Goal: Check status: Check status

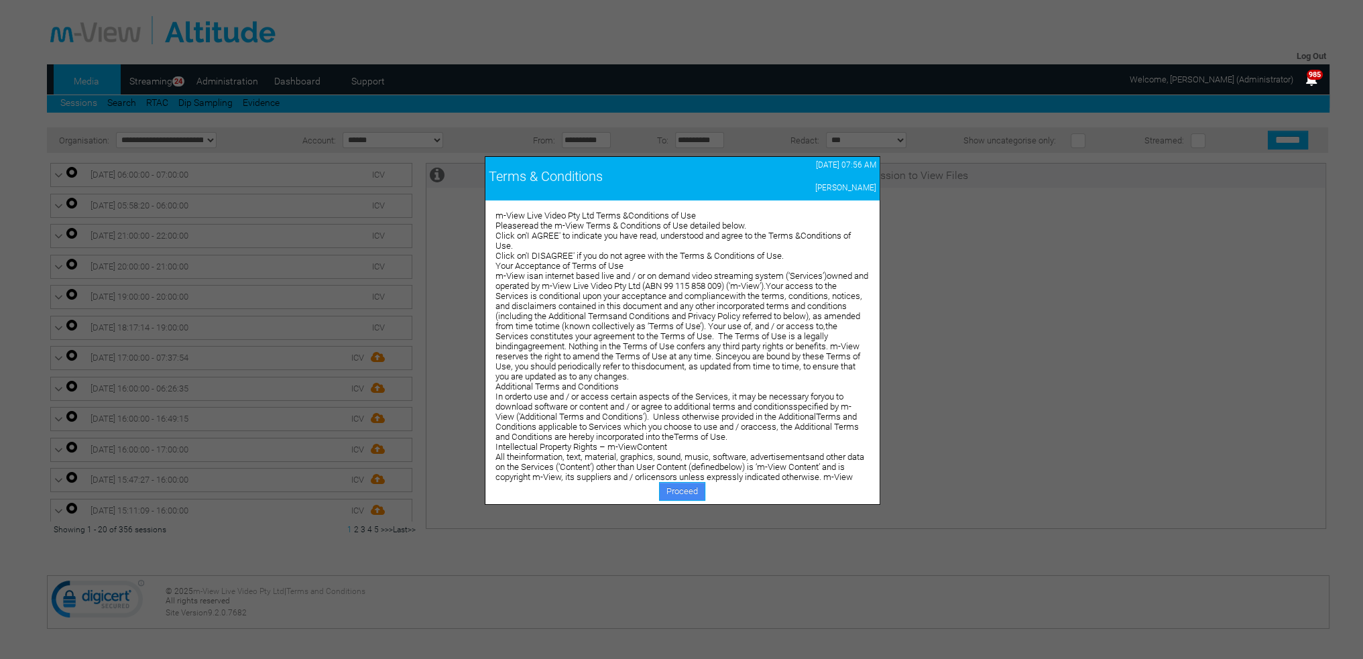
click at [684, 492] on link "Proceed" at bounding box center [682, 491] width 46 height 19
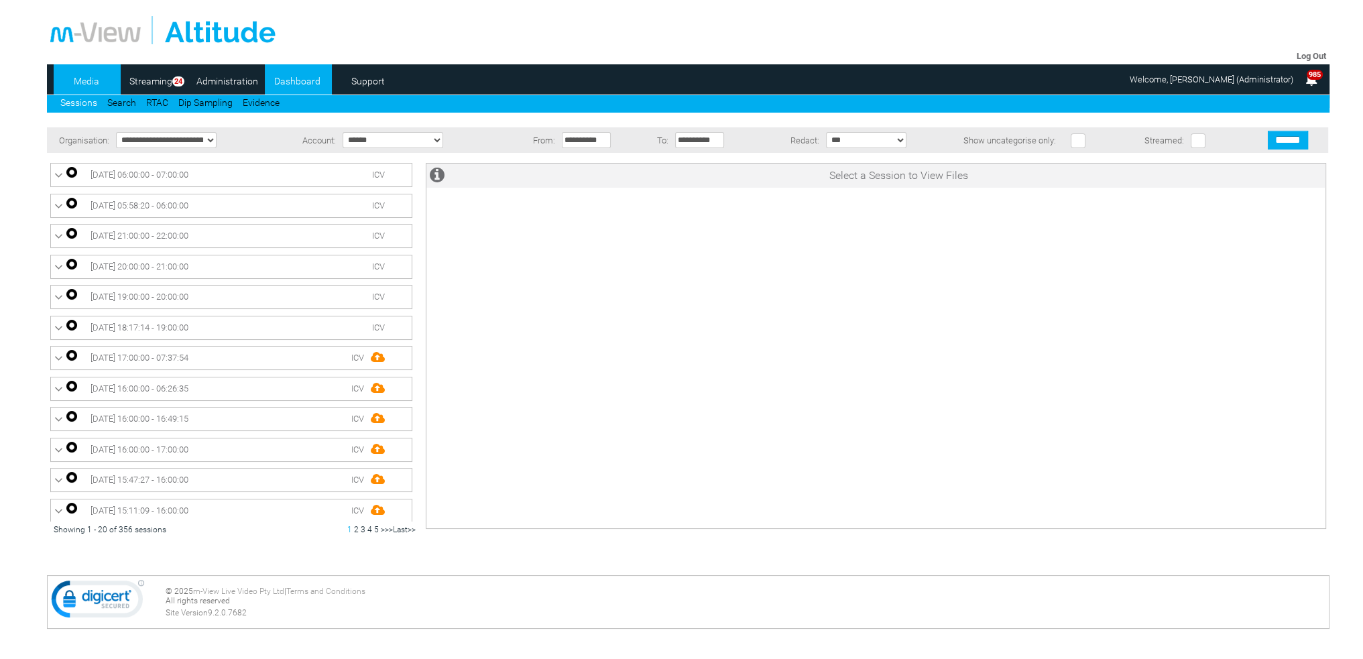
click at [306, 82] on link "Dashboard" at bounding box center [297, 81] width 65 height 20
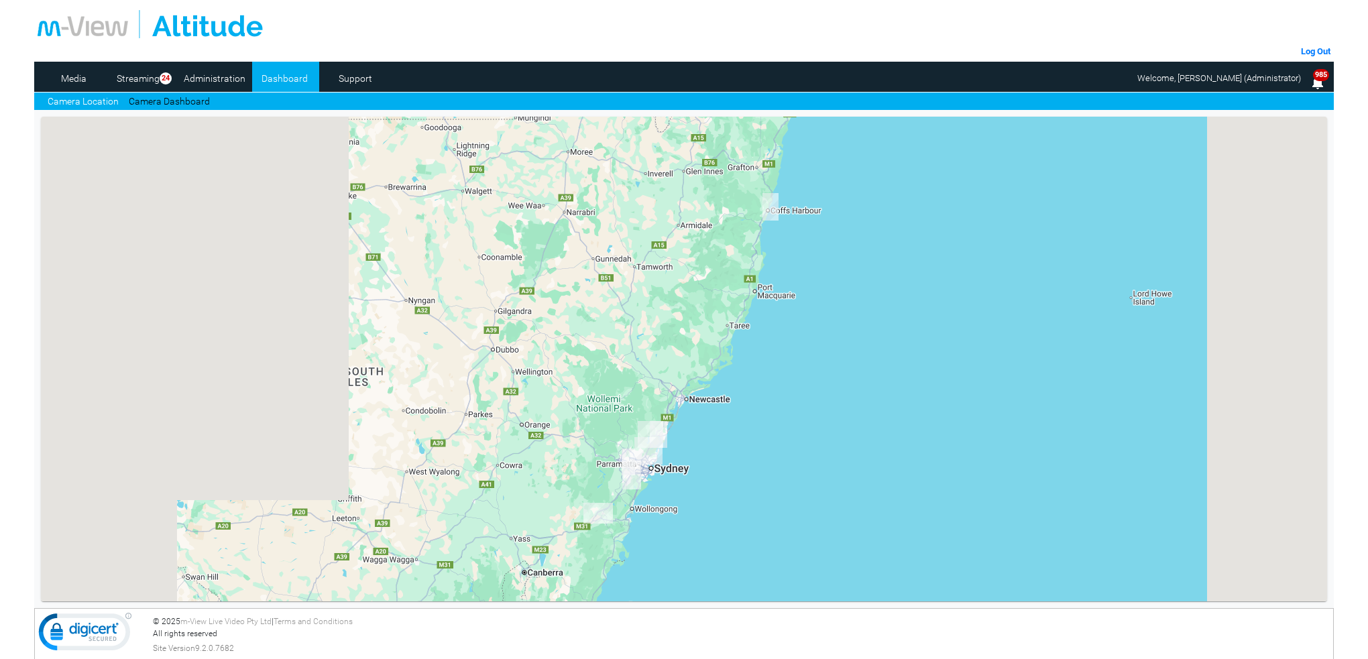
click at [185, 102] on link "Camera Dashboard" at bounding box center [169, 102] width 81 height 14
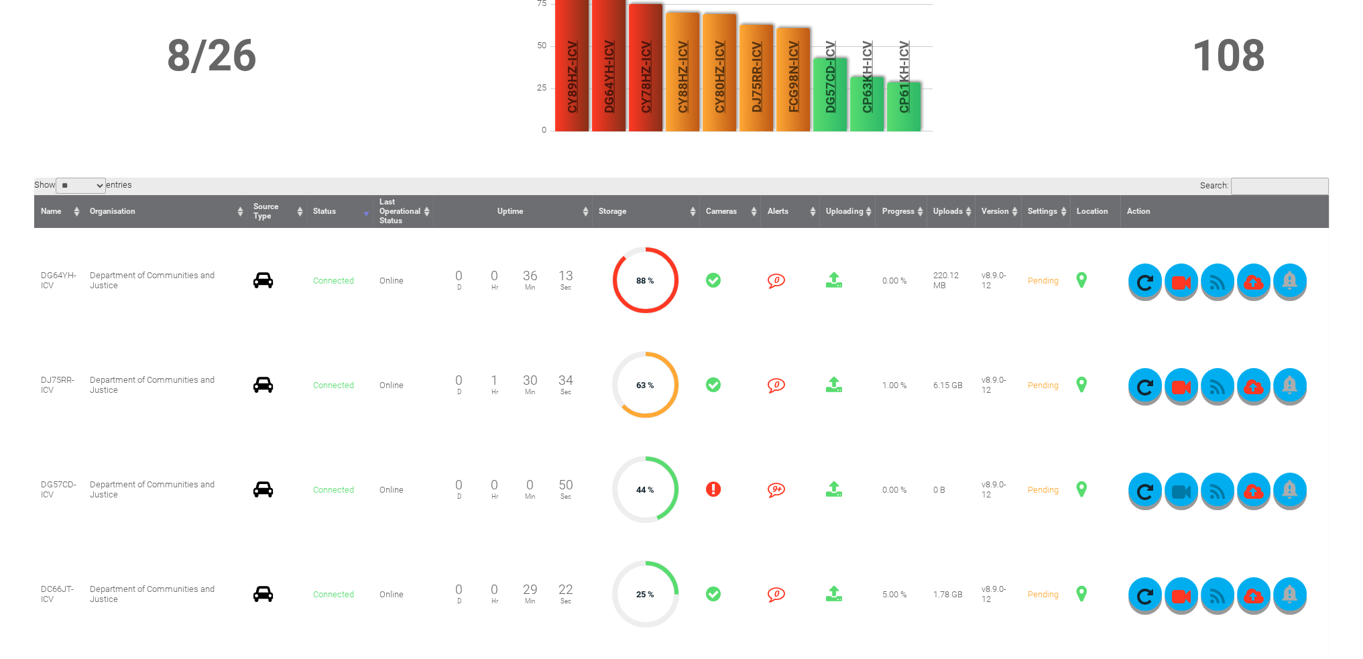
scroll to position [201, 0]
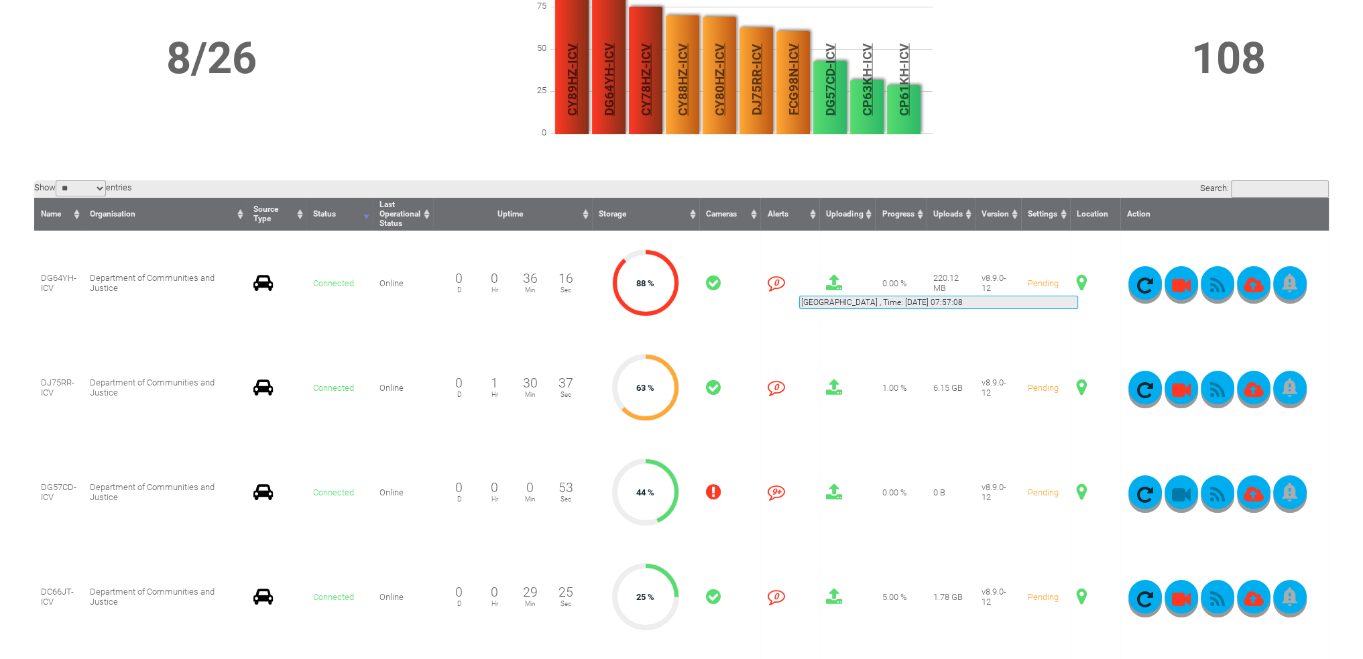
click at [1078, 280] on span at bounding box center [1082, 282] width 10 height 17
click at [1084, 283] on span at bounding box center [1082, 282] width 10 height 17
click at [1080, 282] on span at bounding box center [1082, 282] width 10 height 17
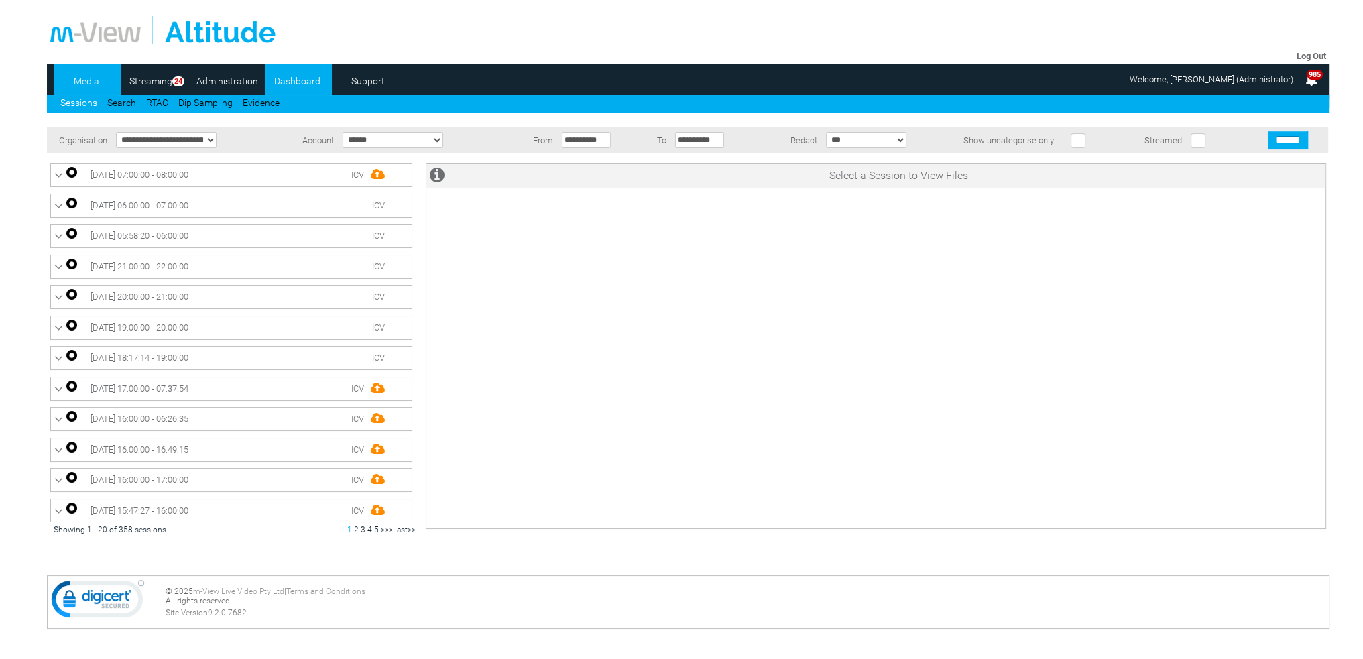
drag, startPoint x: 0, startPoint y: 0, endPoint x: 309, endPoint y: 80, distance: 318.8
click at [309, 80] on link "Dashboard" at bounding box center [297, 81] width 65 height 20
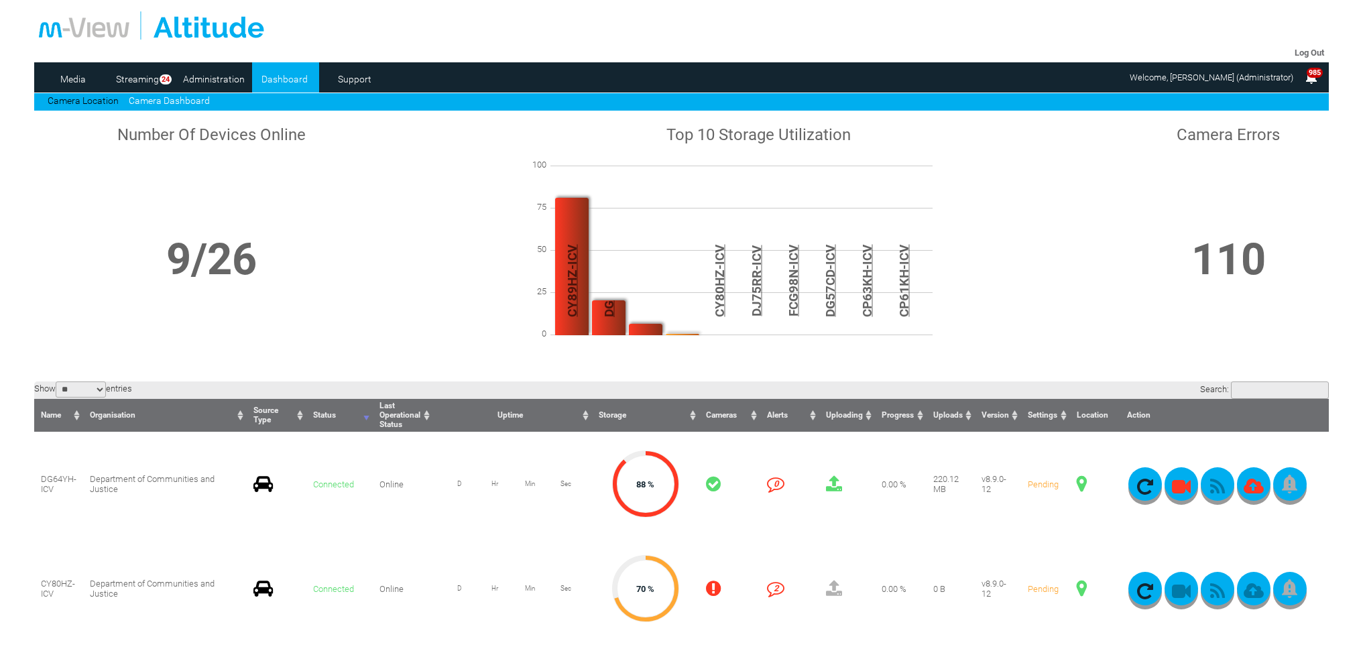
scroll to position [335, 0]
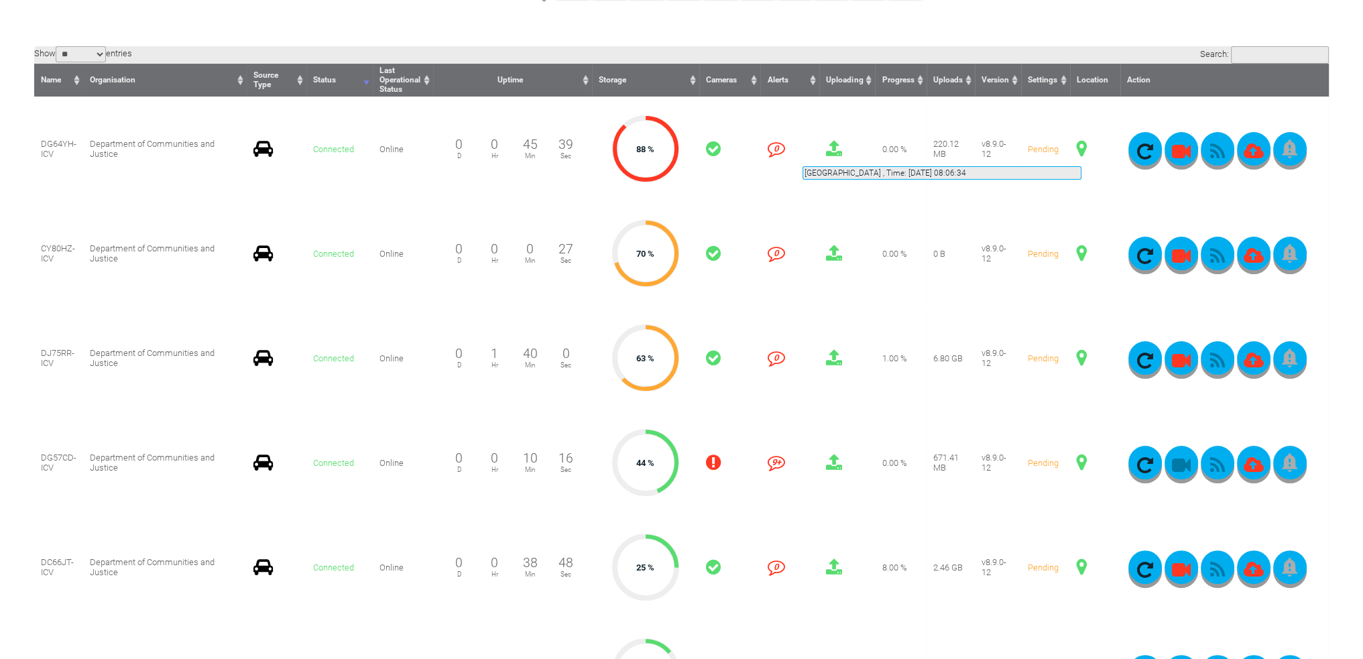
click at [1082, 150] on span at bounding box center [1082, 148] width 10 height 17
click at [1080, 146] on span at bounding box center [1082, 148] width 10 height 17
click at [1082, 256] on span at bounding box center [1082, 253] width 10 height 17
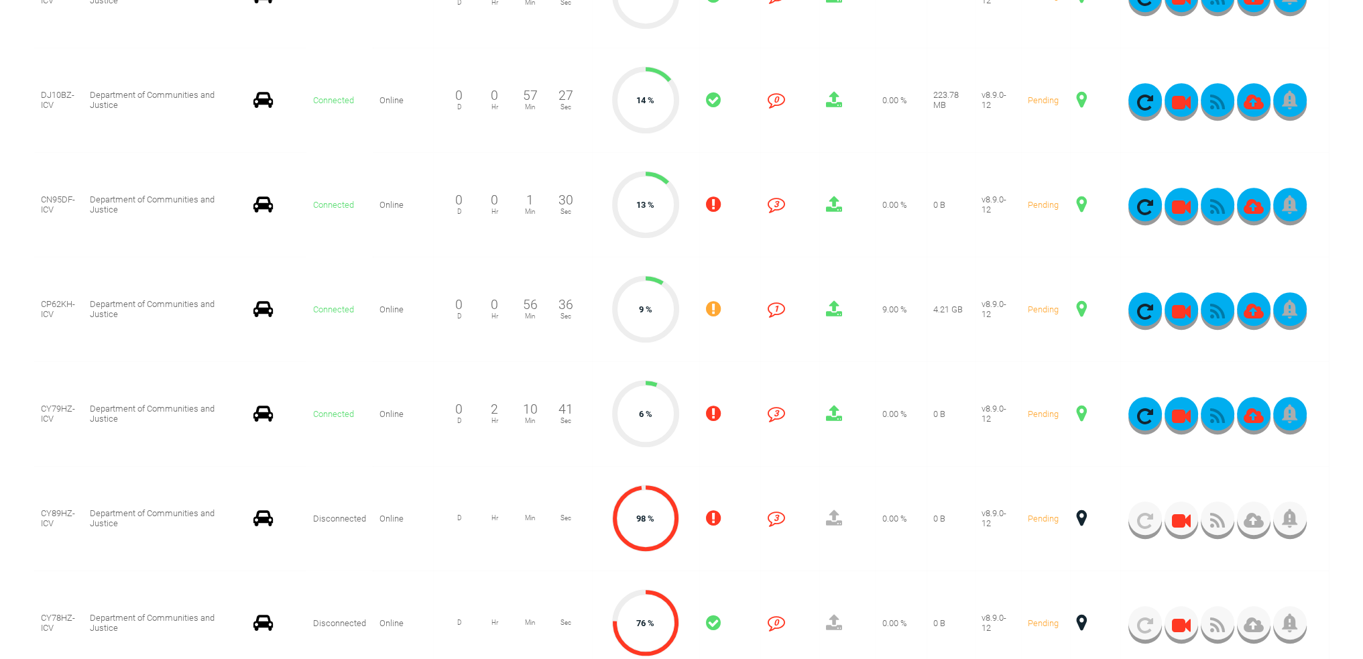
scroll to position [939, 0]
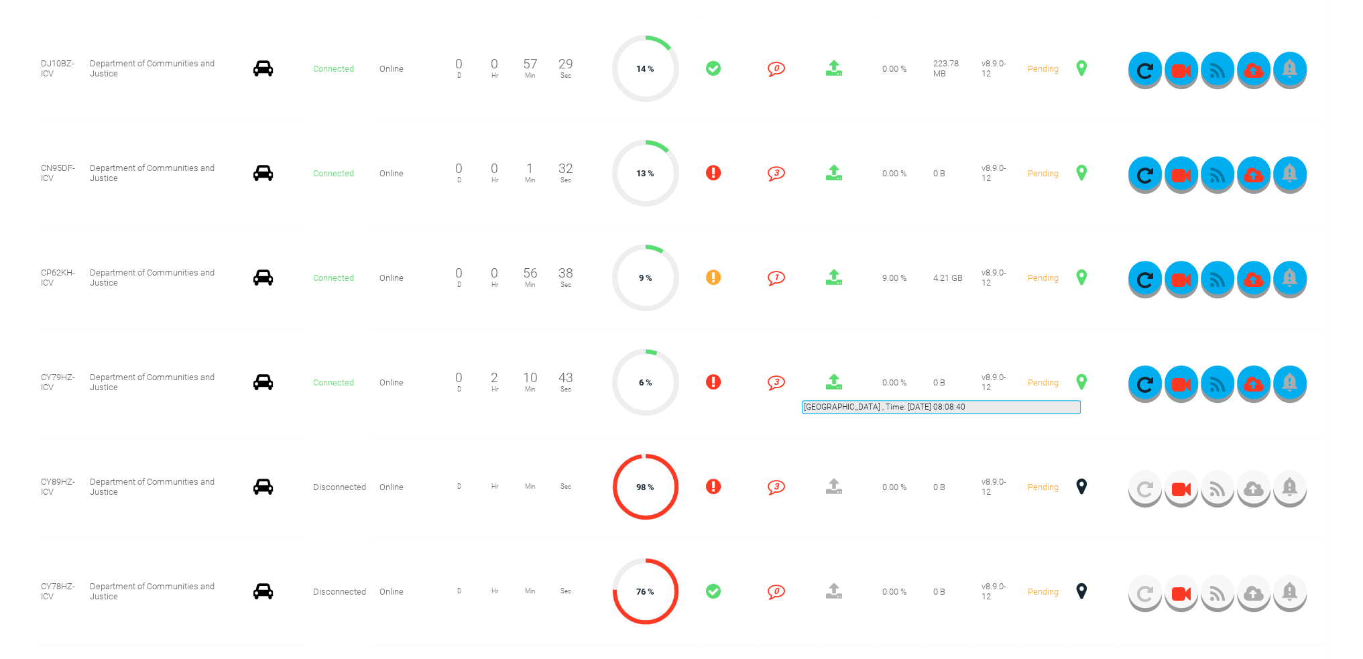
click at [1081, 384] on span at bounding box center [1082, 382] width 10 height 17
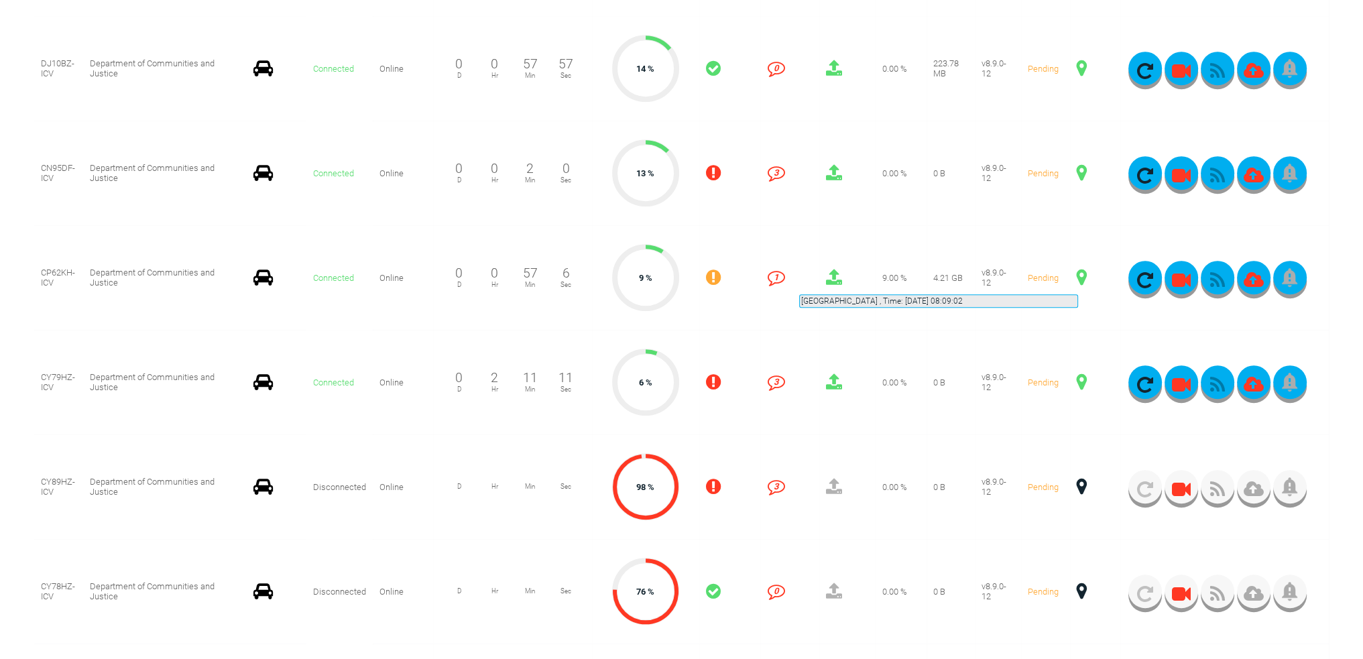
click at [1078, 278] on span at bounding box center [1082, 277] width 10 height 17
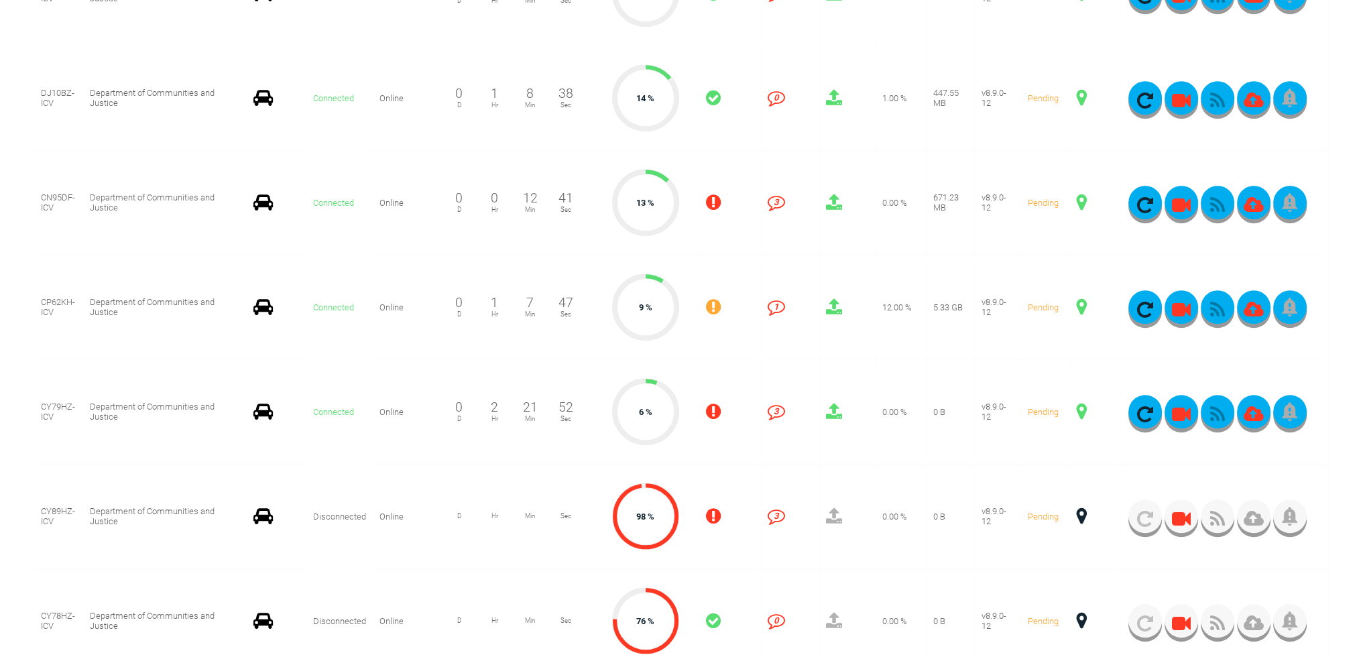
scroll to position [1140, 0]
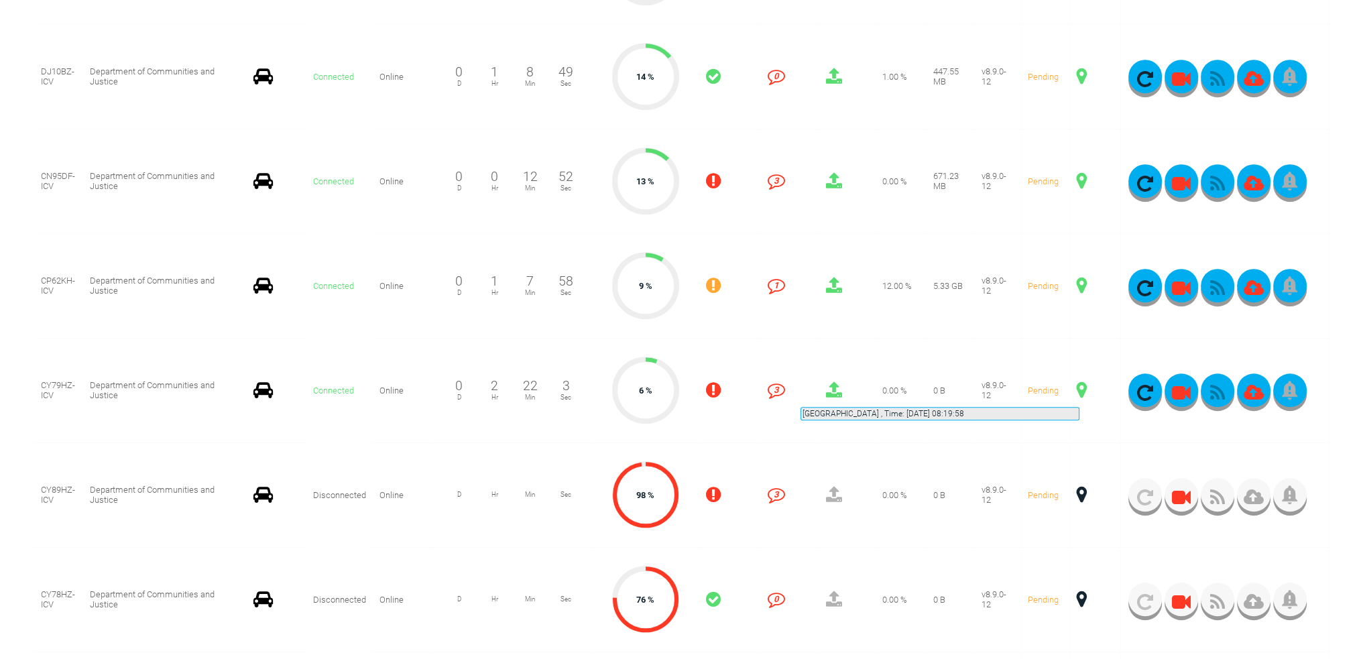
click at [1080, 391] on span at bounding box center [1082, 390] width 10 height 17
click at [1084, 391] on span at bounding box center [1082, 390] width 10 height 17
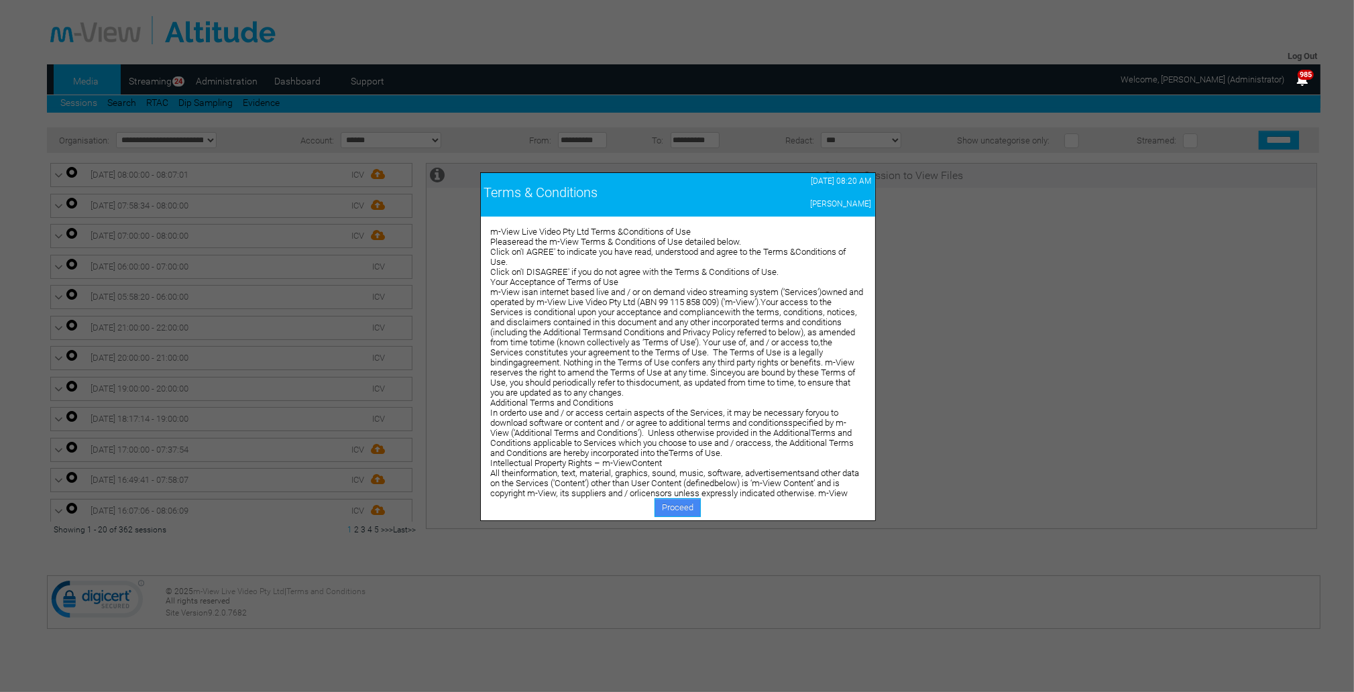
click at [684, 506] on link "Proceed" at bounding box center [678, 507] width 46 height 19
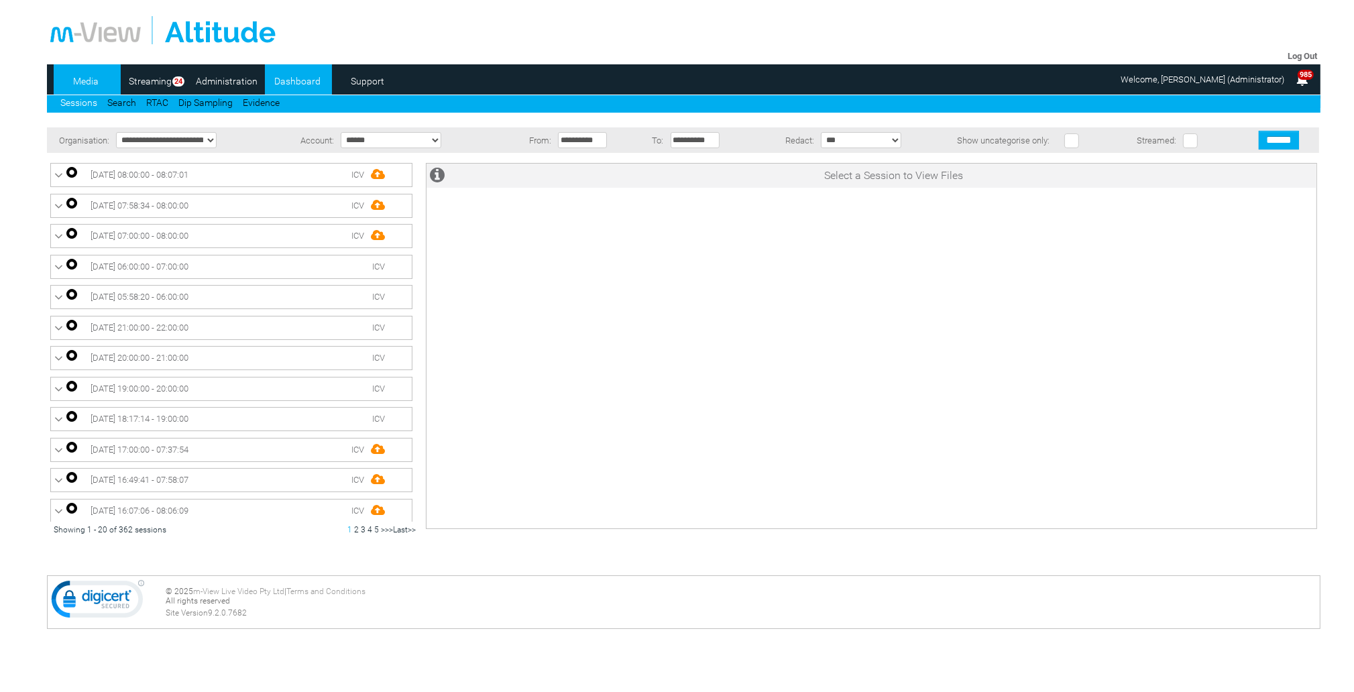
click at [300, 83] on link "Dashboard" at bounding box center [297, 81] width 65 height 20
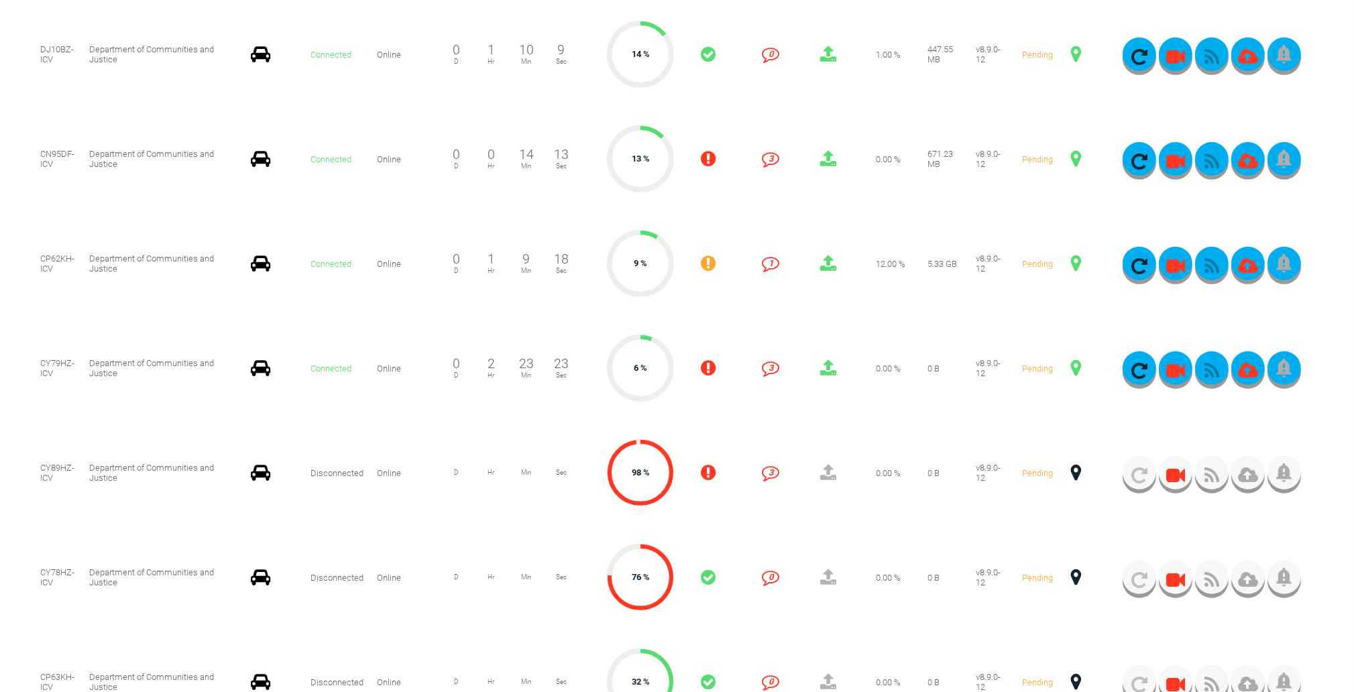
scroll to position [1140, 0]
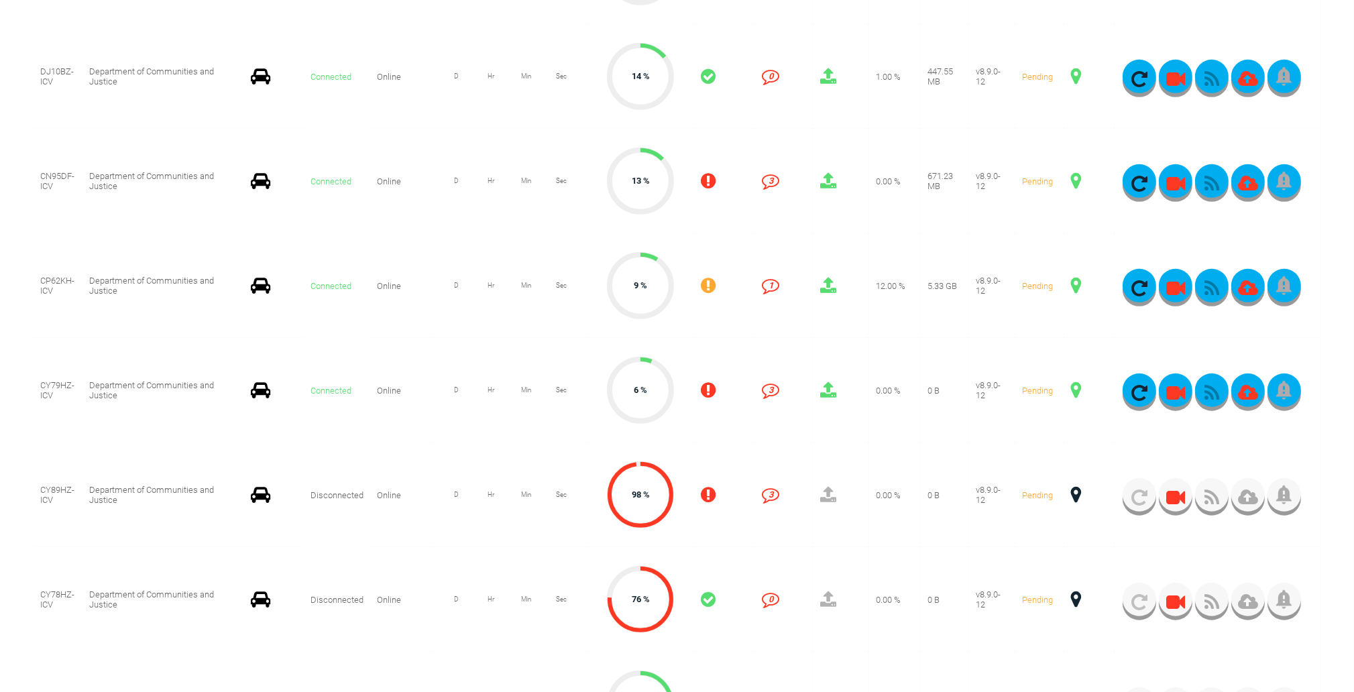
click at [1076, 392] on span at bounding box center [1076, 390] width 10 height 17
